Goal: Information Seeking & Learning: Learn about a topic

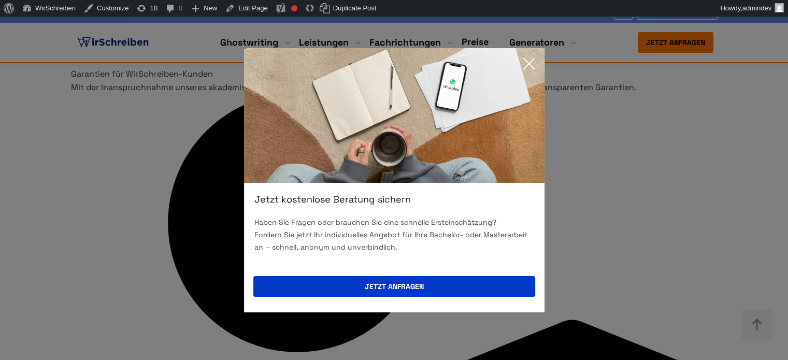
click at [527, 61] on icon at bounding box center [529, 64] width 10 height 10
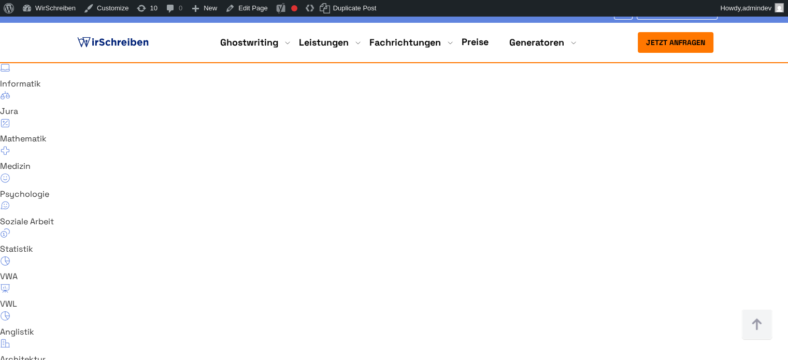
scroll to position [6955, 0]
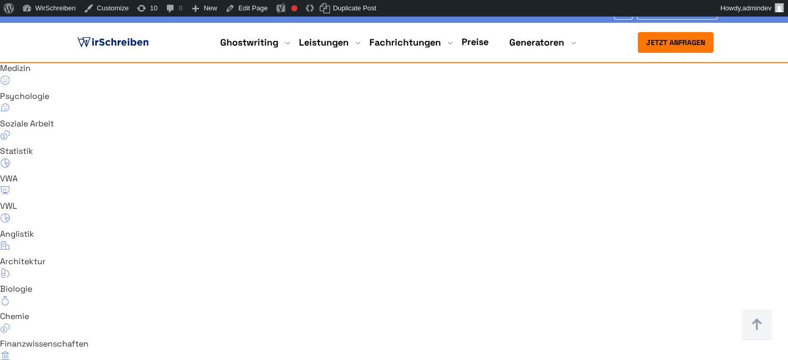
scroll to position [7007, 0]
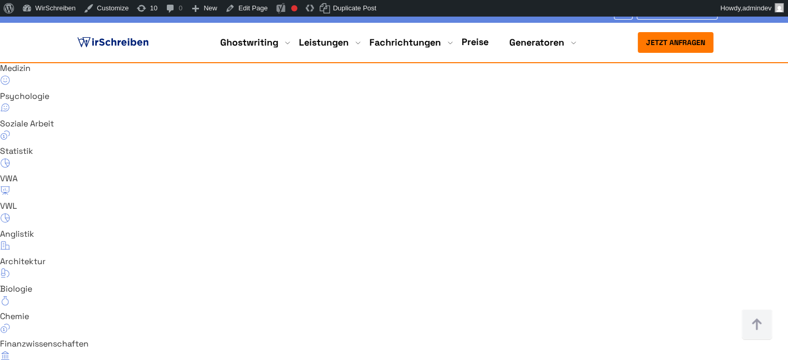
scroll to position [7111, 0]
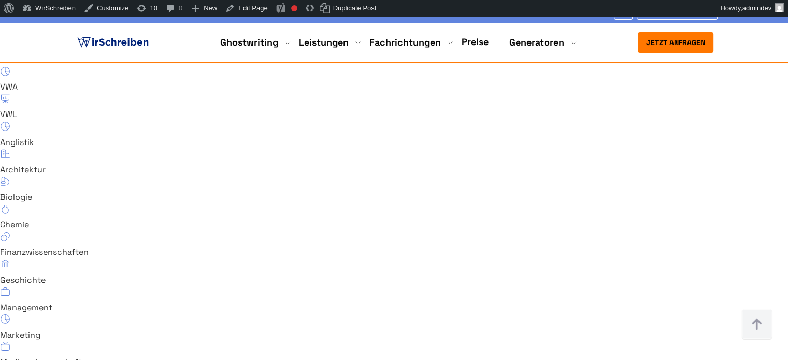
scroll to position [7214, 0]
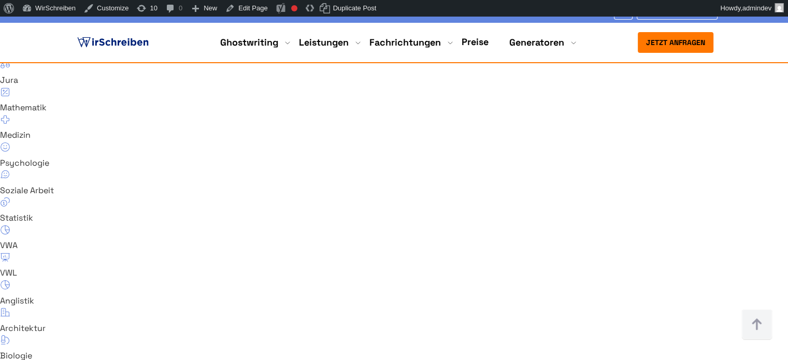
scroll to position [7007, 0]
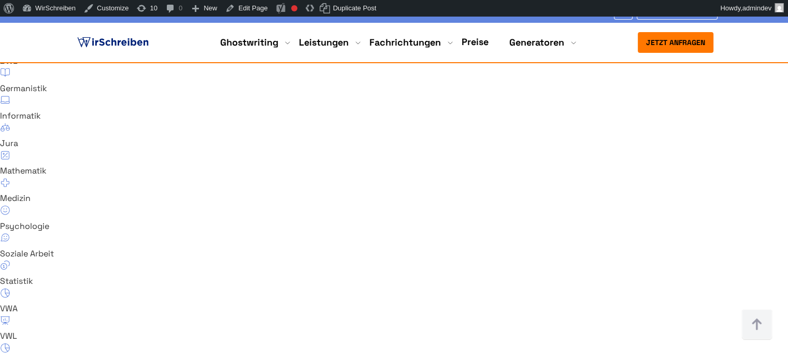
scroll to position [6852, 0]
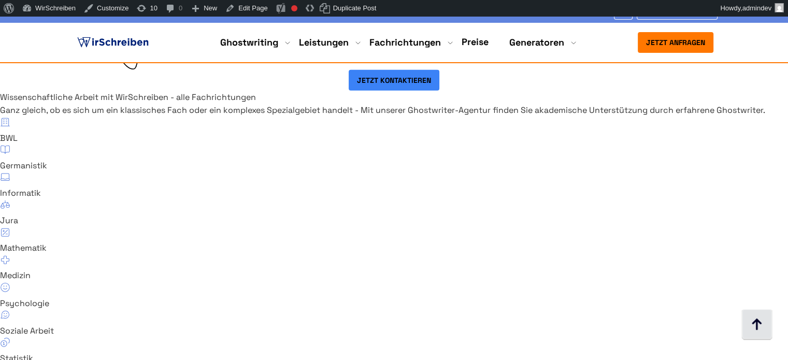
click at [762, 328] on img at bounding box center [757, 324] width 31 height 31
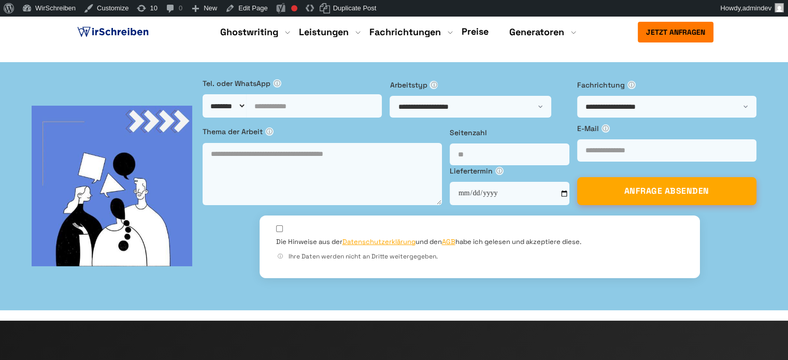
scroll to position [0, 0]
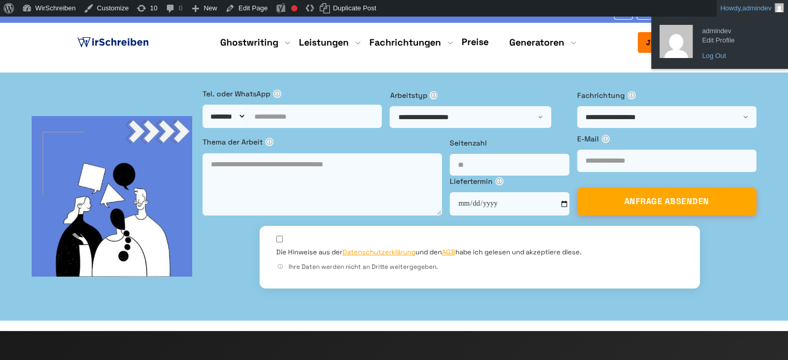
click at [721, 58] on link "Log Out" at bounding box center [738, 55] width 83 height 13
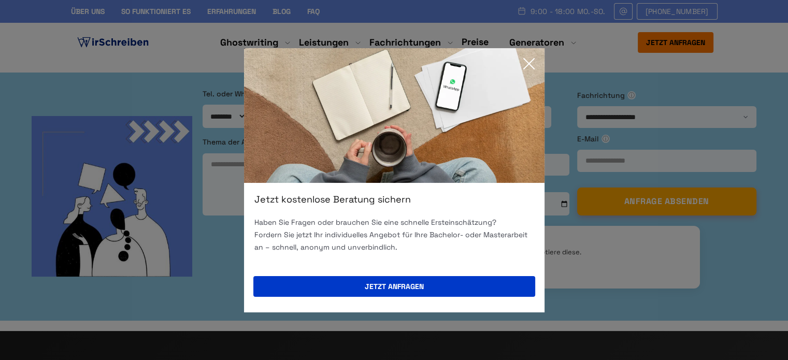
click at [527, 63] on icon at bounding box center [529, 63] width 21 height 21
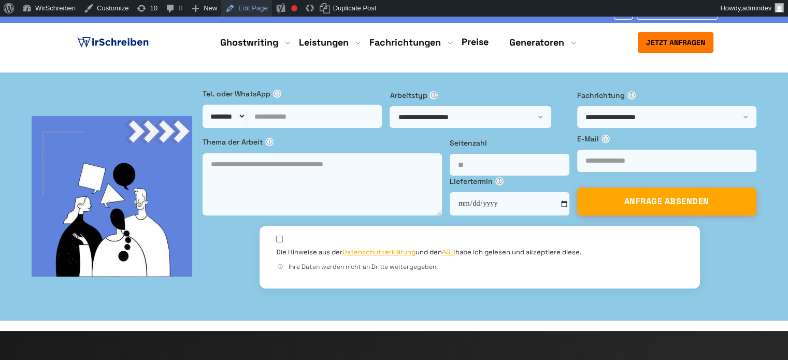
click at [256, 8] on link "Edit Page" at bounding box center [246, 8] width 50 height 17
